Goal: Task Accomplishment & Management: Use online tool/utility

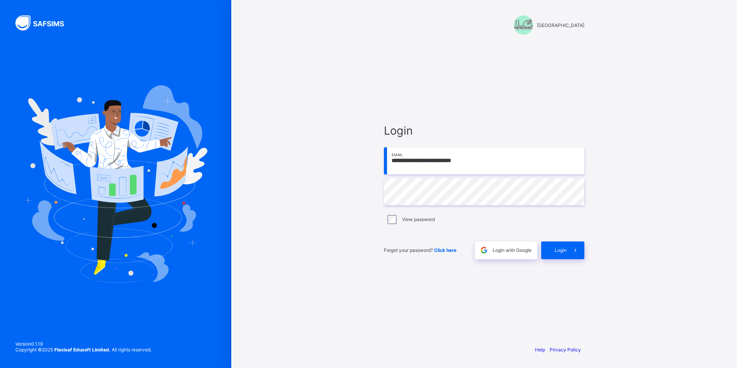
click at [562, 248] on span "Login" at bounding box center [561, 250] width 12 height 6
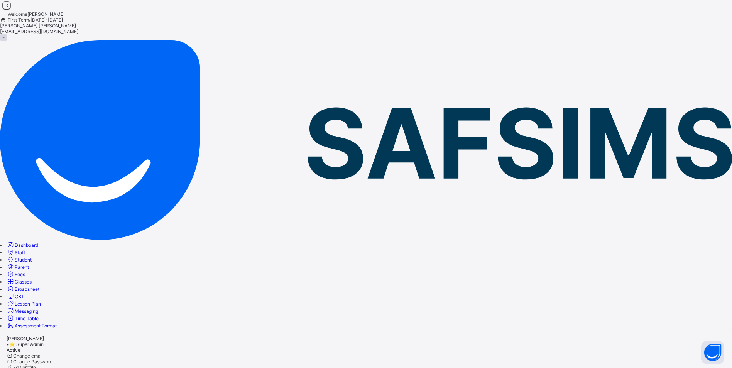
click at [32, 279] on span "Classes" at bounding box center [23, 282] width 17 height 6
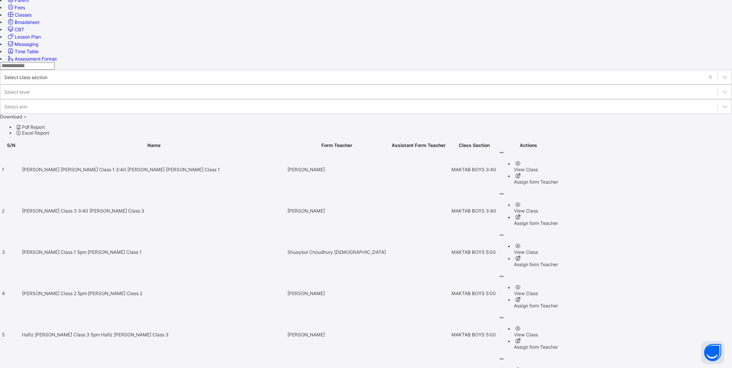
scroll to position [270, 0]
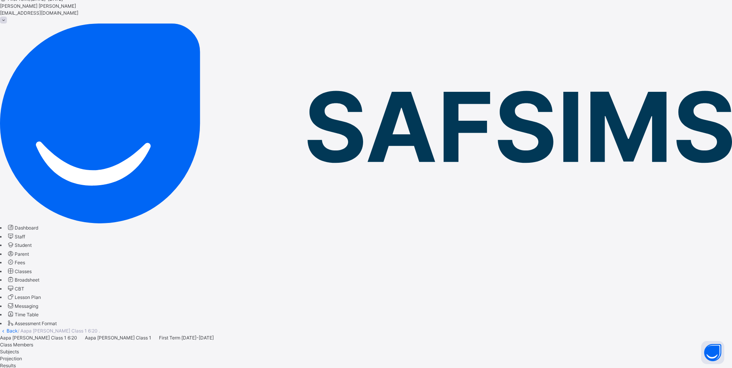
scroll to position [39, 0]
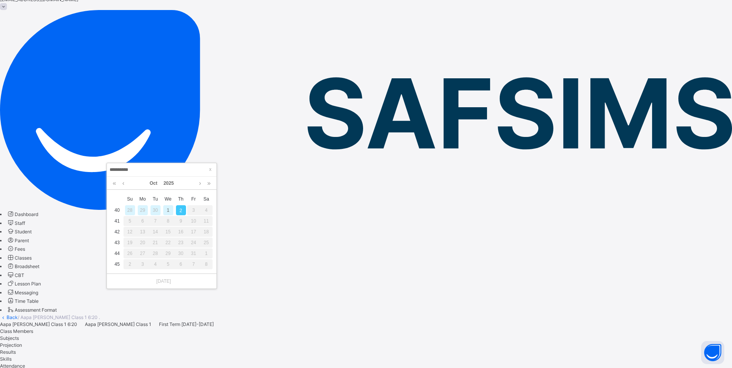
click at [167, 209] on div "1" at bounding box center [168, 210] width 10 height 10
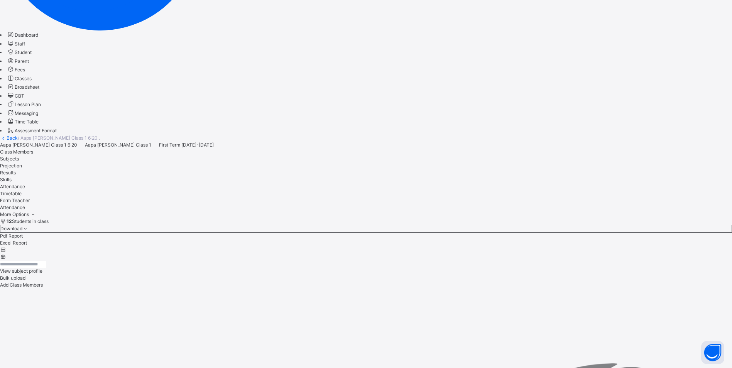
scroll to position [310, 0]
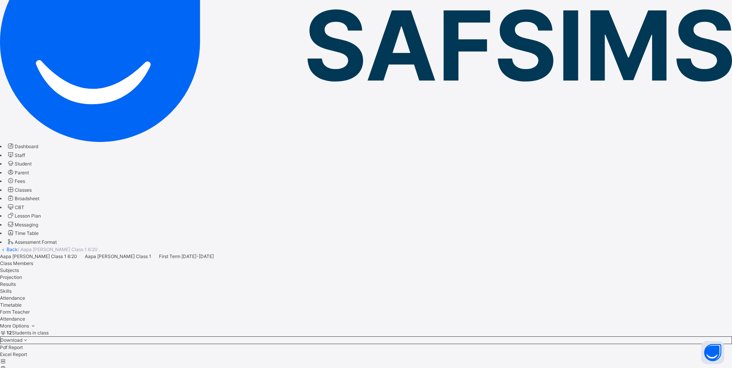
scroll to position [102, 0]
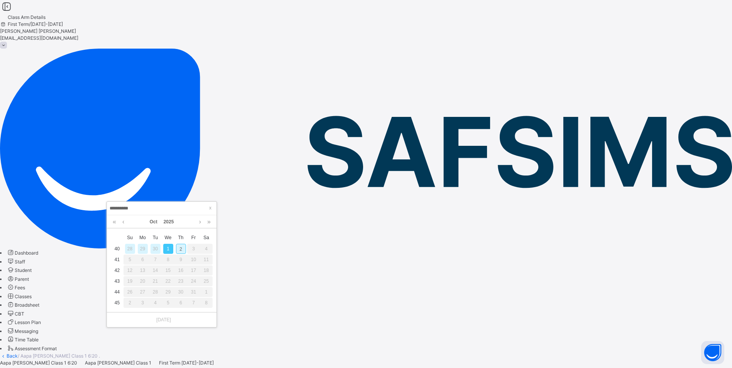
click at [181, 251] on div "2" at bounding box center [181, 249] width 10 height 10
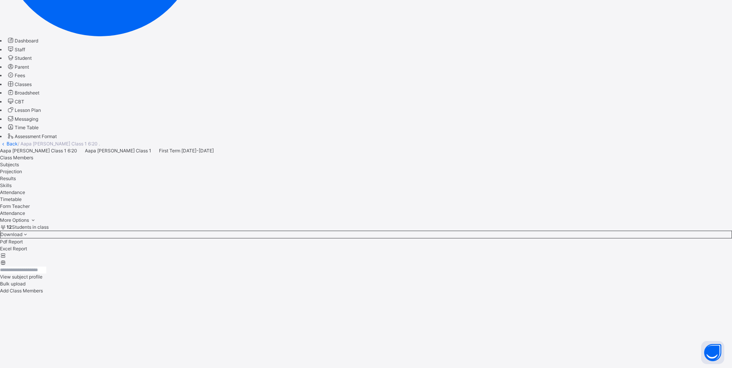
scroll to position [218, 0]
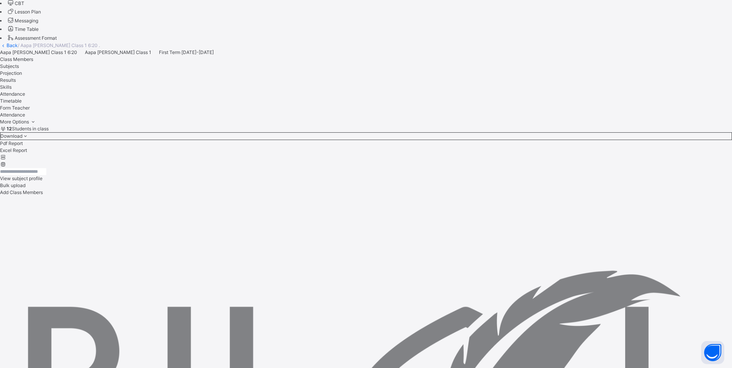
scroll to position [94, 0]
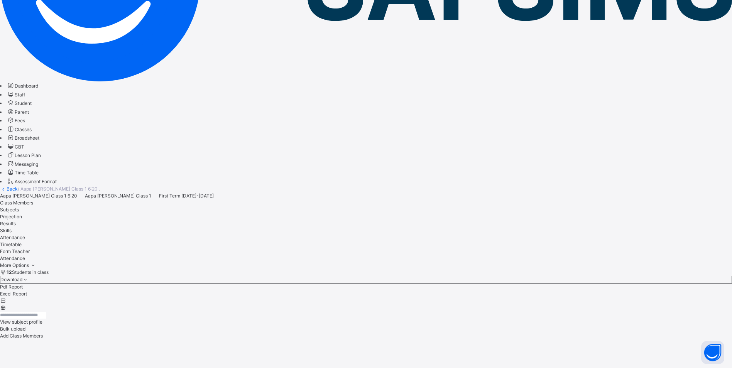
scroll to position [102, 0]
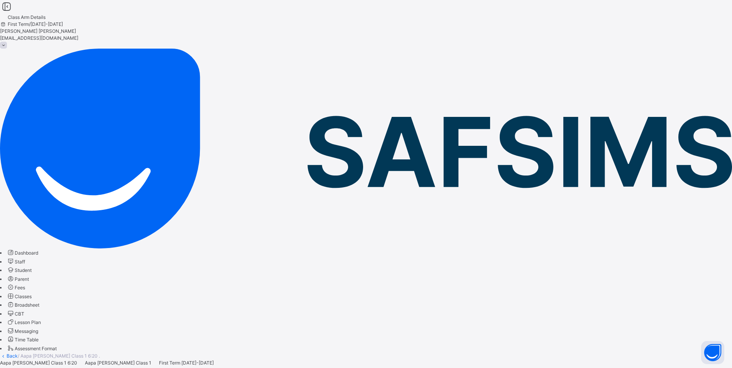
click at [32, 294] on span "Classes" at bounding box center [23, 297] width 17 height 6
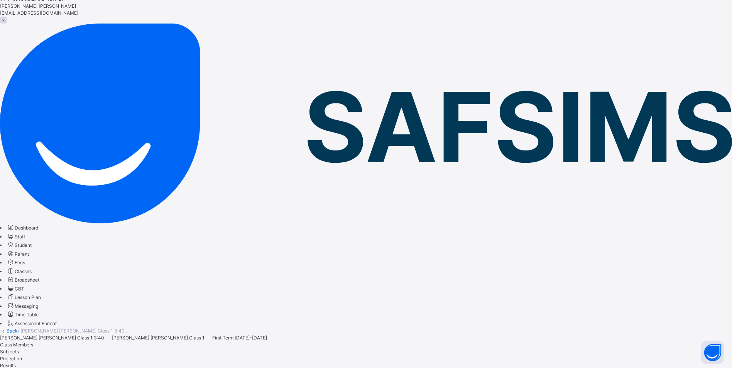
scroll to position [39, 0]
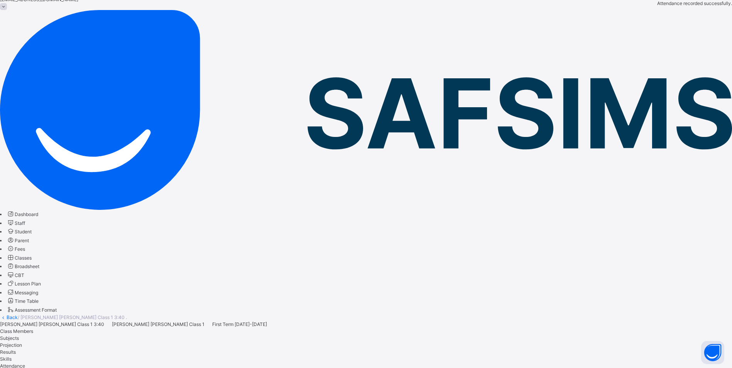
scroll to position [0, 0]
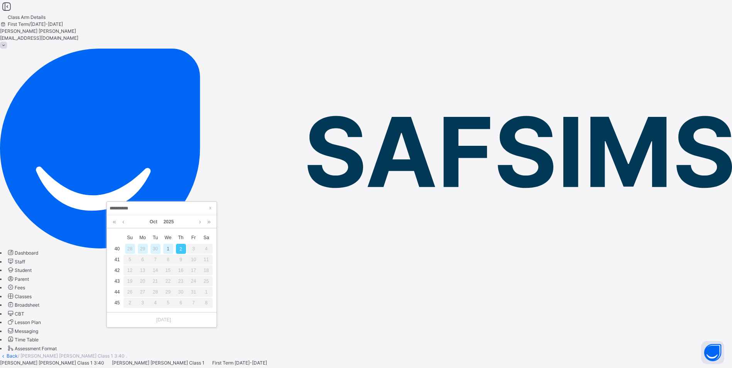
click at [169, 250] on div "1" at bounding box center [168, 249] width 10 height 10
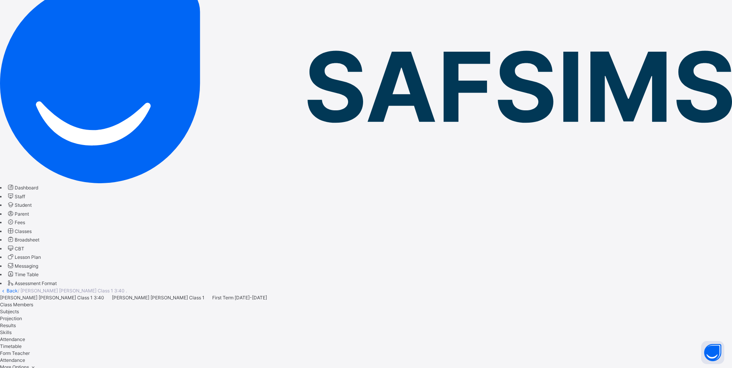
scroll to position [77, 0]
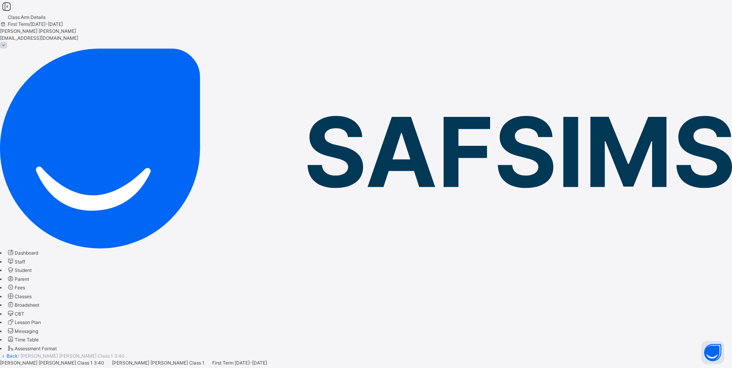
click at [32, 294] on span "Classes" at bounding box center [23, 297] width 17 height 6
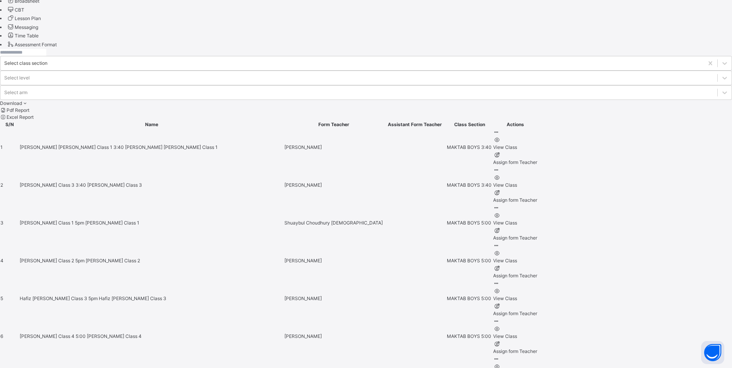
scroll to position [309, 0]
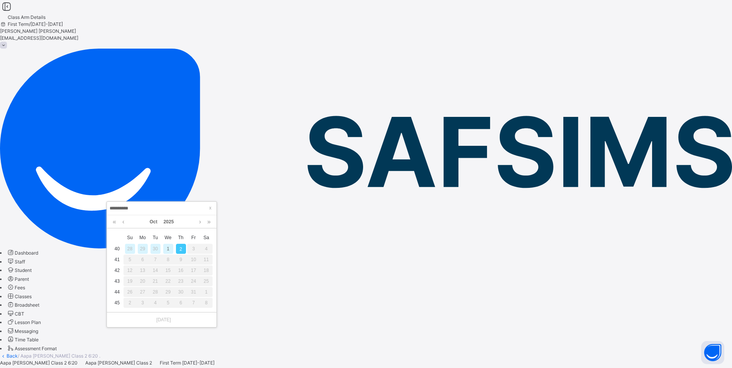
click at [167, 249] on div "1" at bounding box center [168, 249] width 10 height 10
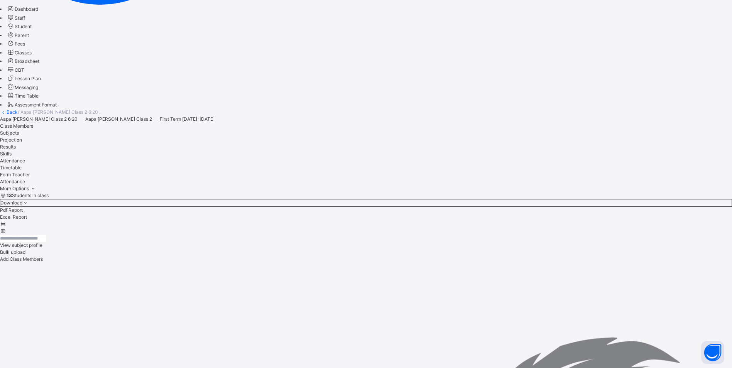
scroll to position [336, 0]
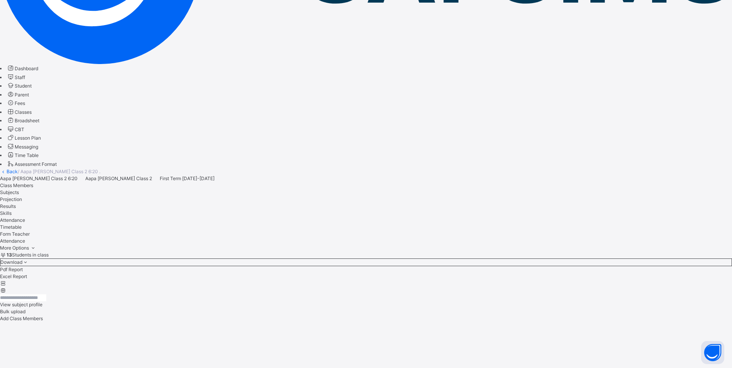
scroll to position [128, 0]
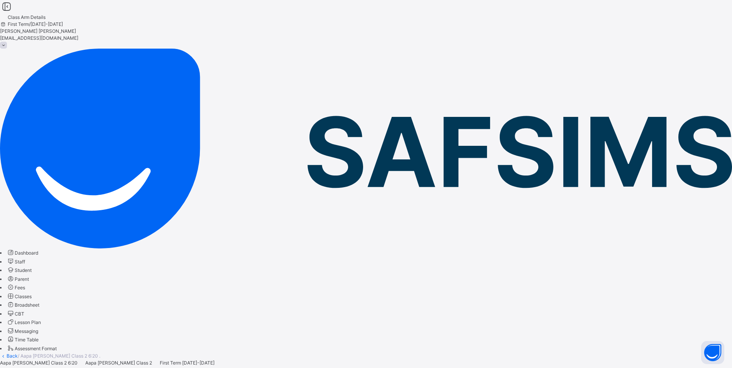
click at [32, 294] on span "Classes" at bounding box center [23, 297] width 17 height 6
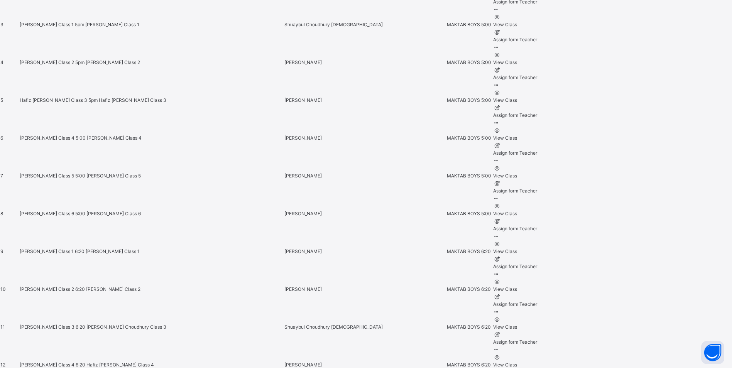
scroll to position [540, 0]
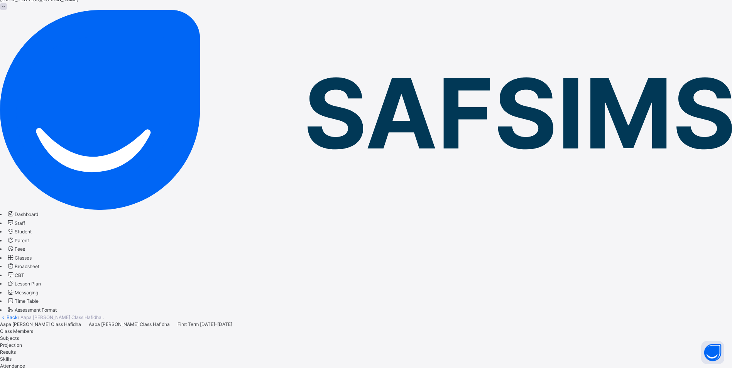
scroll to position [77, 0]
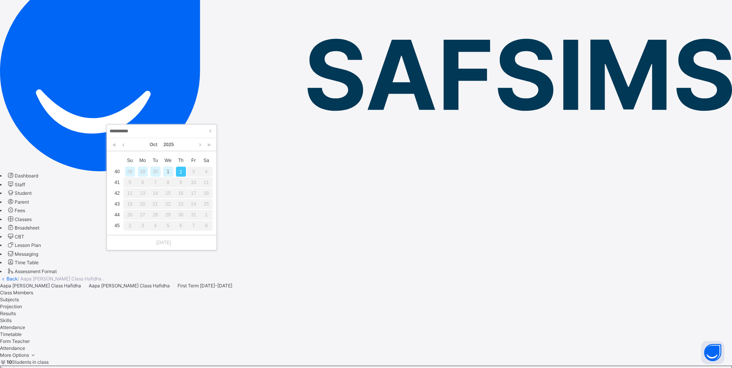
click at [170, 170] on div "1" at bounding box center [168, 172] width 10 height 10
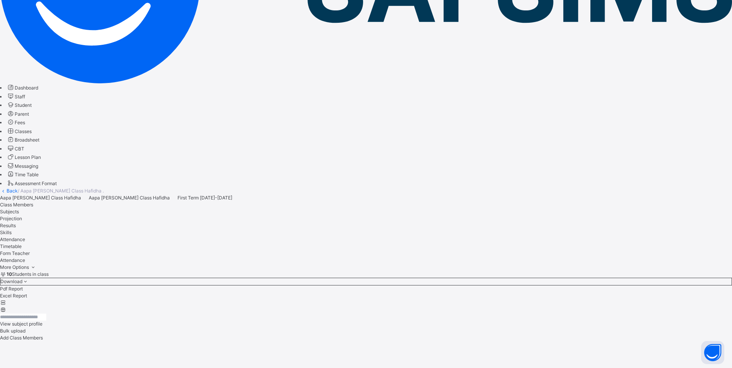
scroll to position [166, 0]
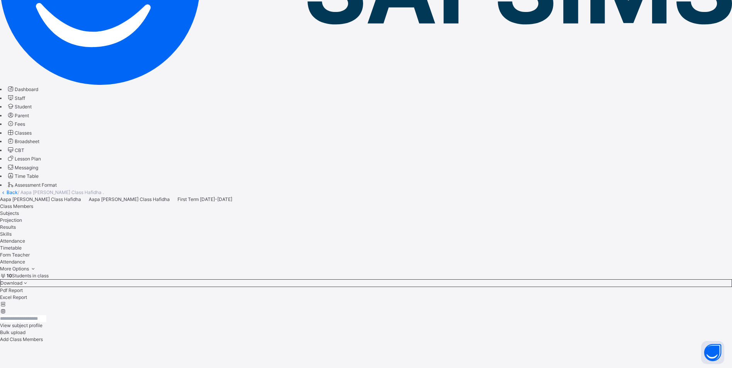
scroll to position [166, 0]
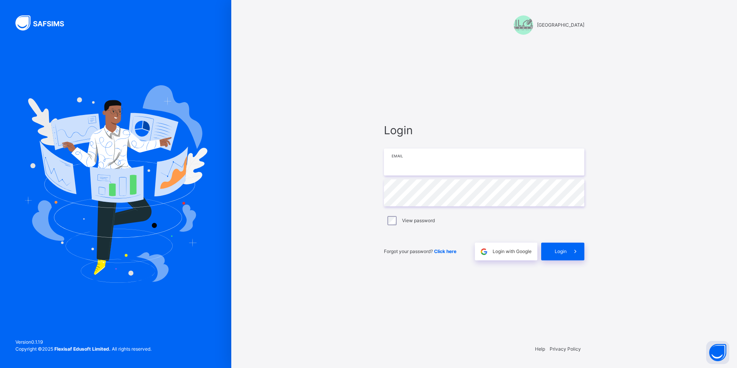
click at [406, 161] on input "email" at bounding box center [484, 161] width 201 height 27
type input "**********"
click at [570, 254] on span at bounding box center [576, 252] width 18 height 18
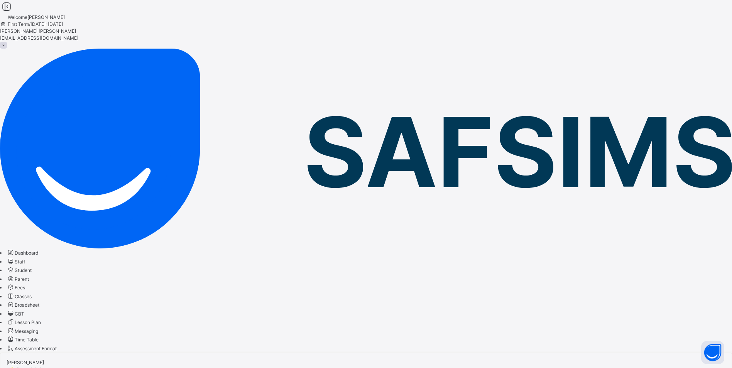
click at [32, 294] on span "Classes" at bounding box center [23, 297] width 17 height 6
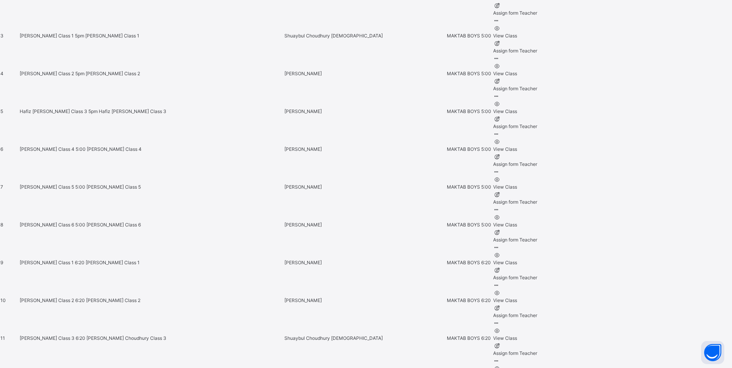
scroll to position [540, 0]
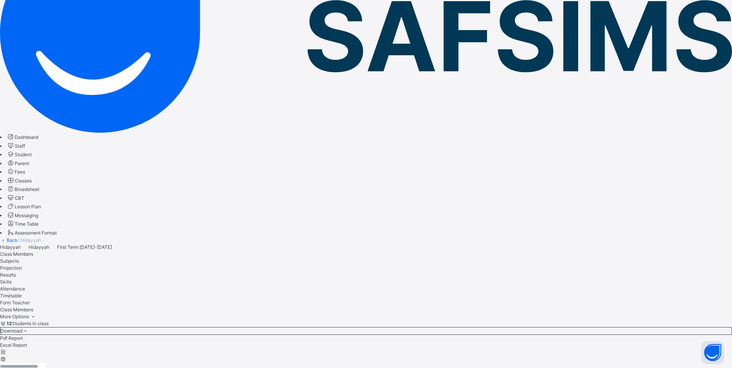
scroll to position [39, 0]
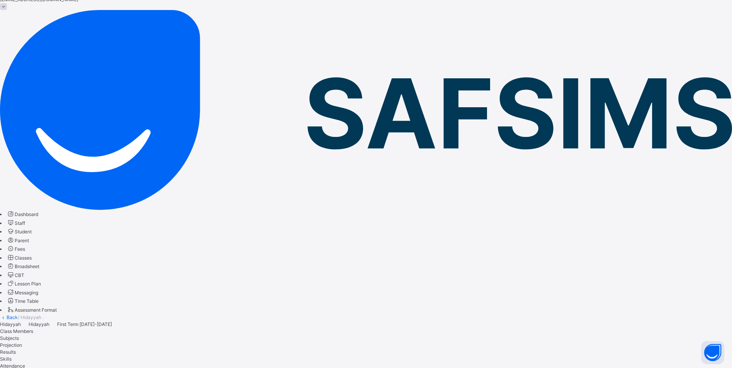
click at [25, 363] on span "Attendance" at bounding box center [12, 366] width 25 height 6
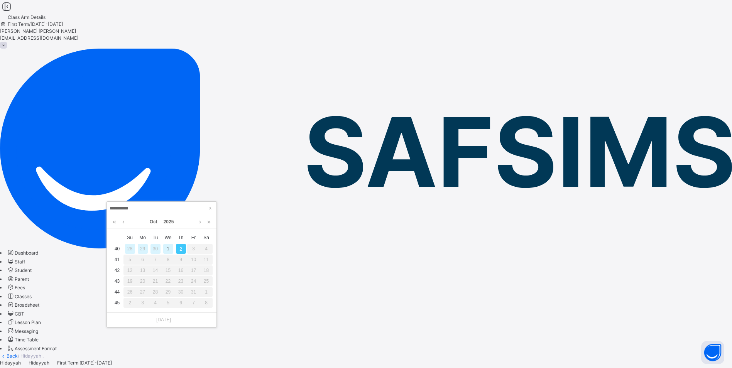
click at [166, 247] on div "1" at bounding box center [168, 249] width 10 height 10
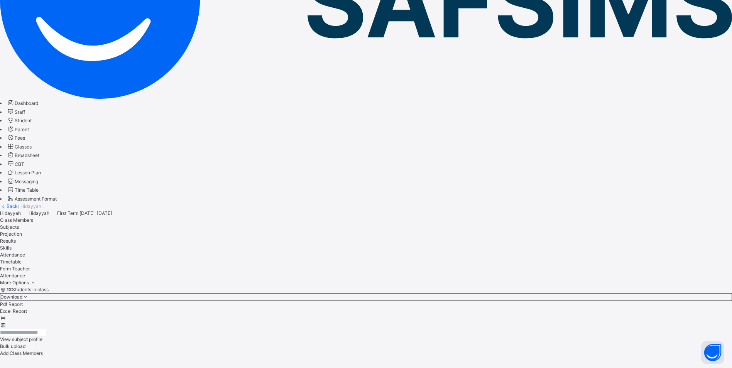
scroll to position [218, 0]
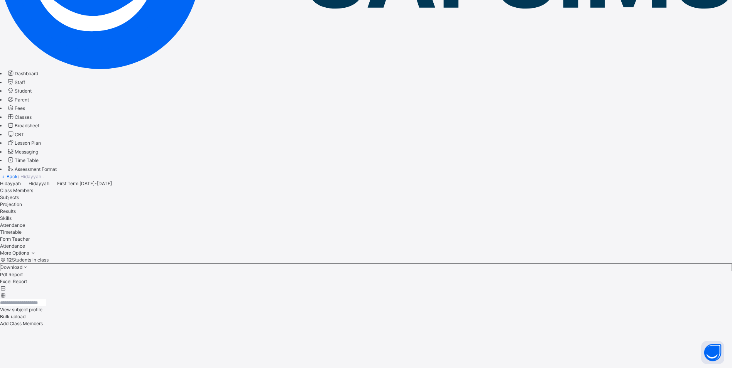
scroll to position [141, 0]
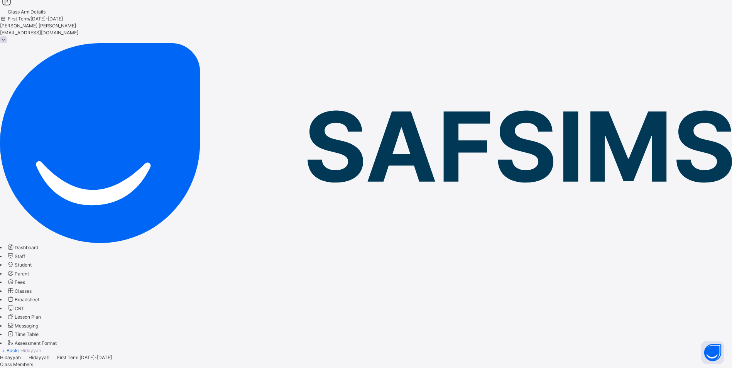
scroll to position [0, 0]
